Goal: Task Accomplishment & Management: Use online tool/utility

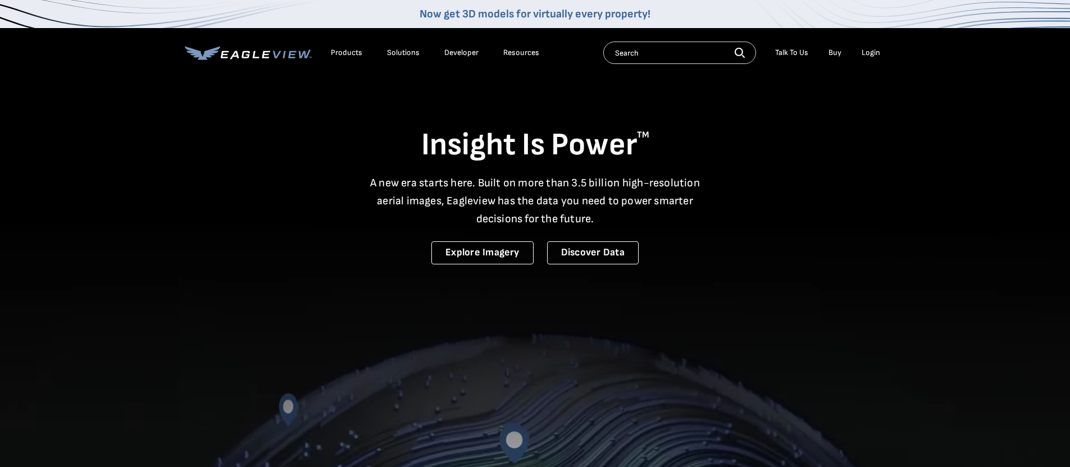
click at [871, 54] on div "Login" at bounding box center [871, 53] width 19 height 10
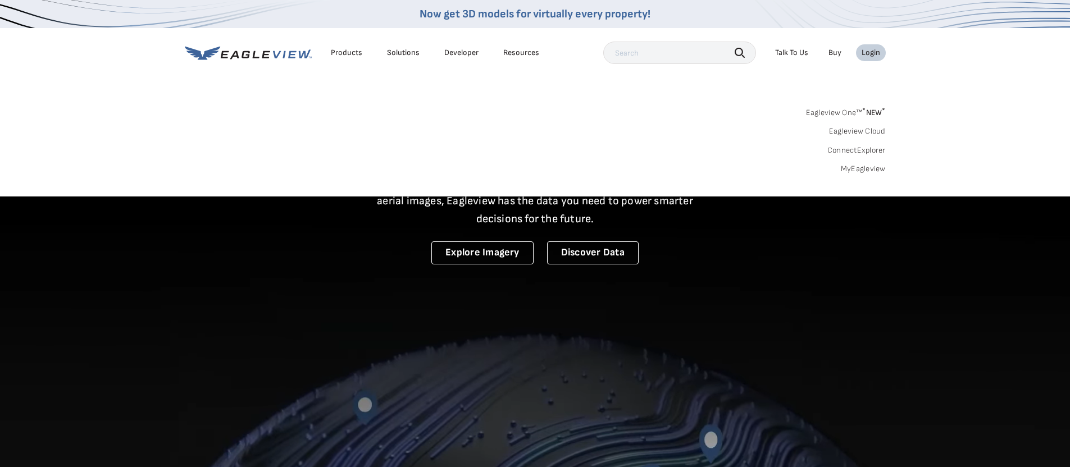
click at [871, 54] on div "Login" at bounding box center [871, 53] width 19 height 10
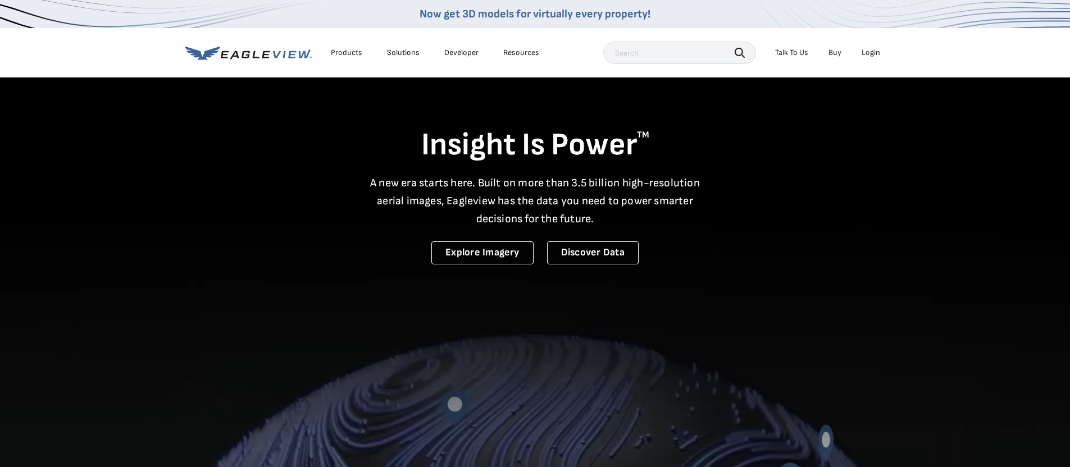
click at [871, 54] on div "Login" at bounding box center [871, 53] width 19 height 10
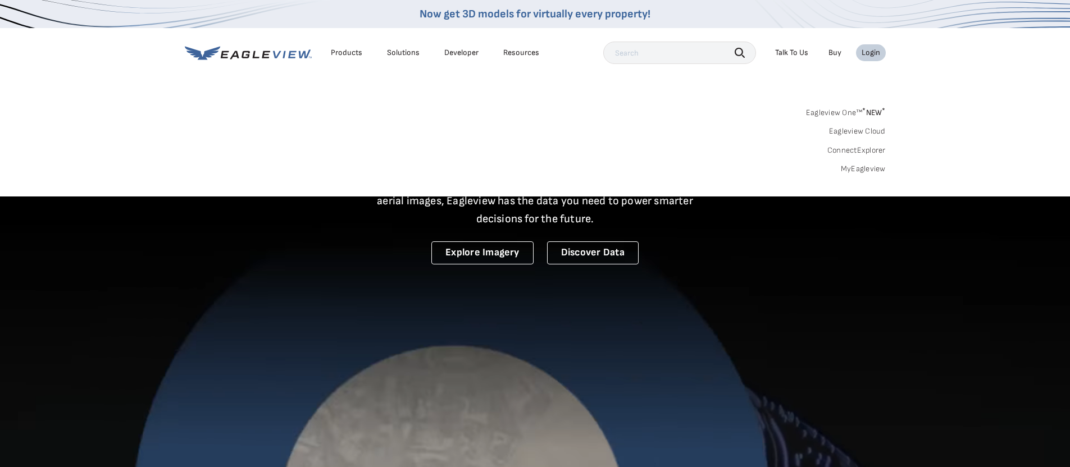
click at [871, 54] on div "Login" at bounding box center [871, 53] width 19 height 10
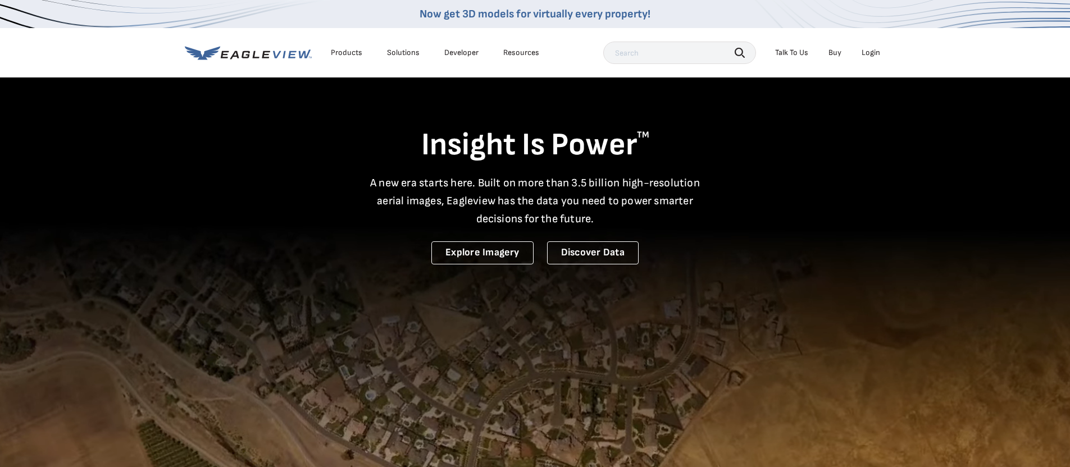
click at [871, 54] on div "Login" at bounding box center [871, 53] width 19 height 10
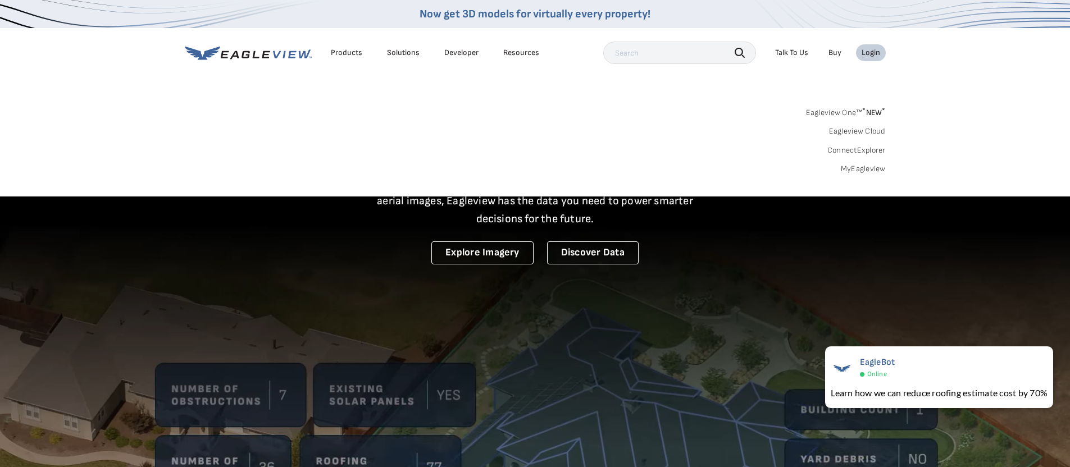
click at [866, 169] on link "MyEagleview" at bounding box center [863, 169] width 45 height 10
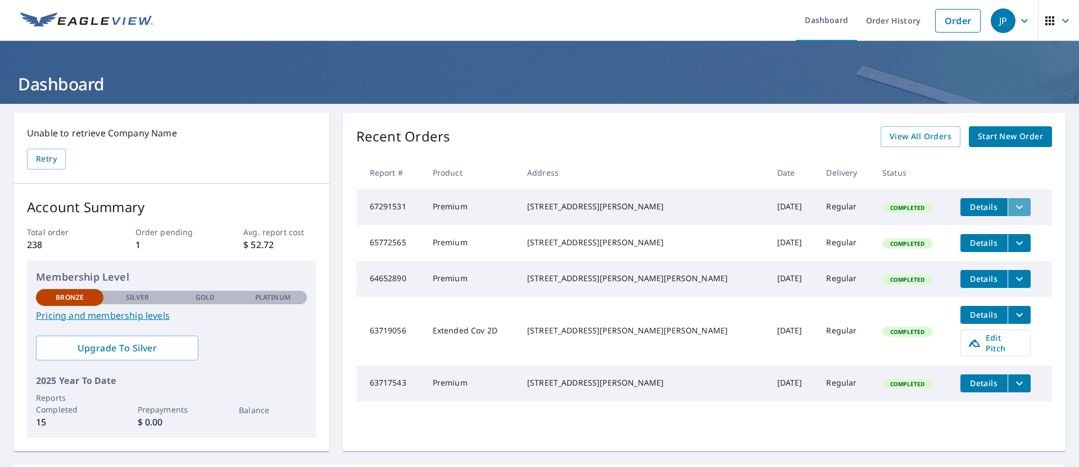
click at [1012, 205] on icon "filesDropdownBtn-67291531" at bounding box center [1018, 207] width 13 height 13
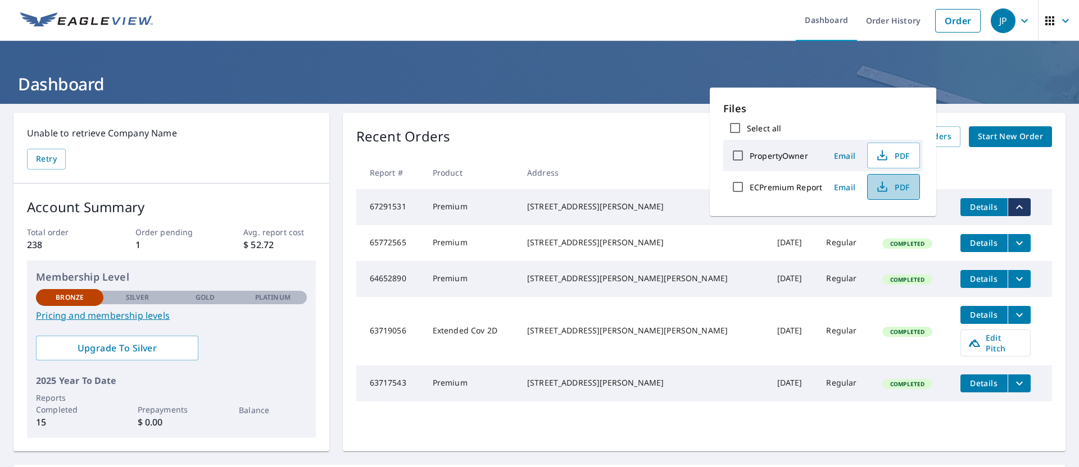
click at [895, 187] on span "PDF" at bounding box center [892, 186] width 36 height 13
